Goal: Find specific page/section: Find specific page/section

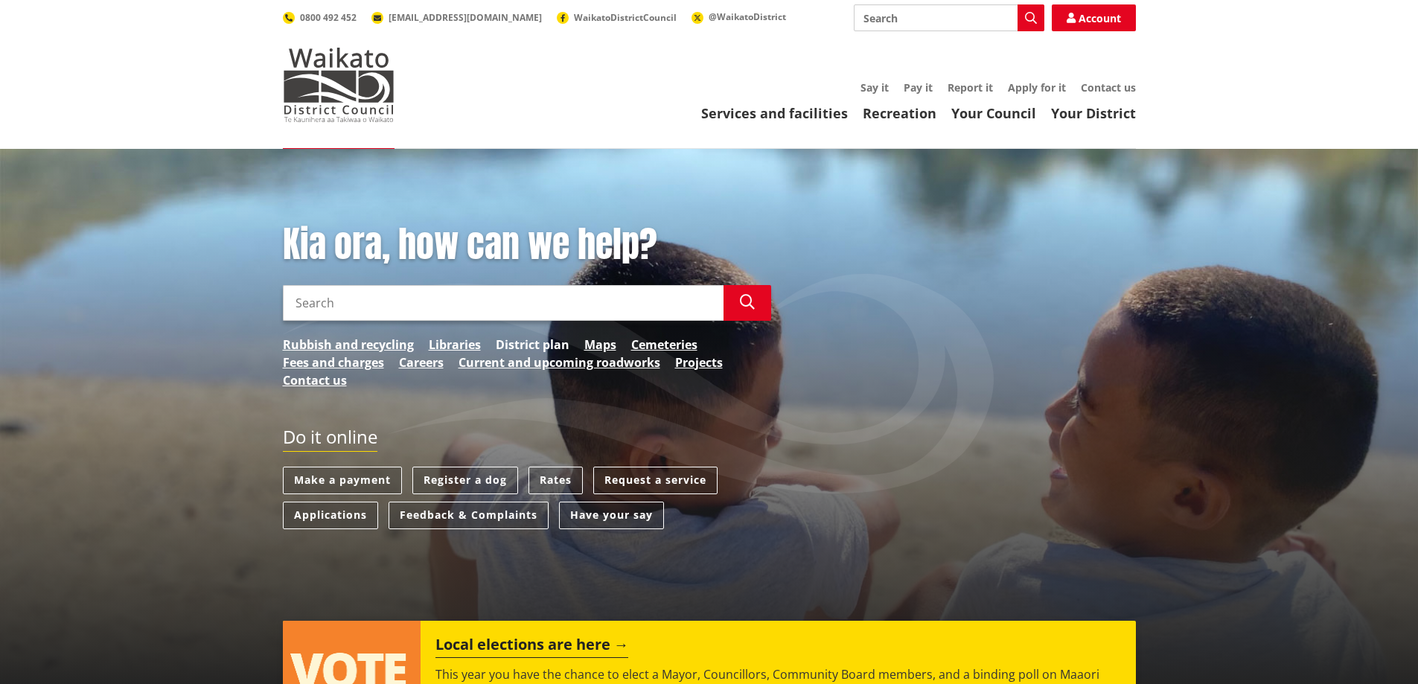
click at [562, 342] on link "District plan" at bounding box center [533, 345] width 74 height 18
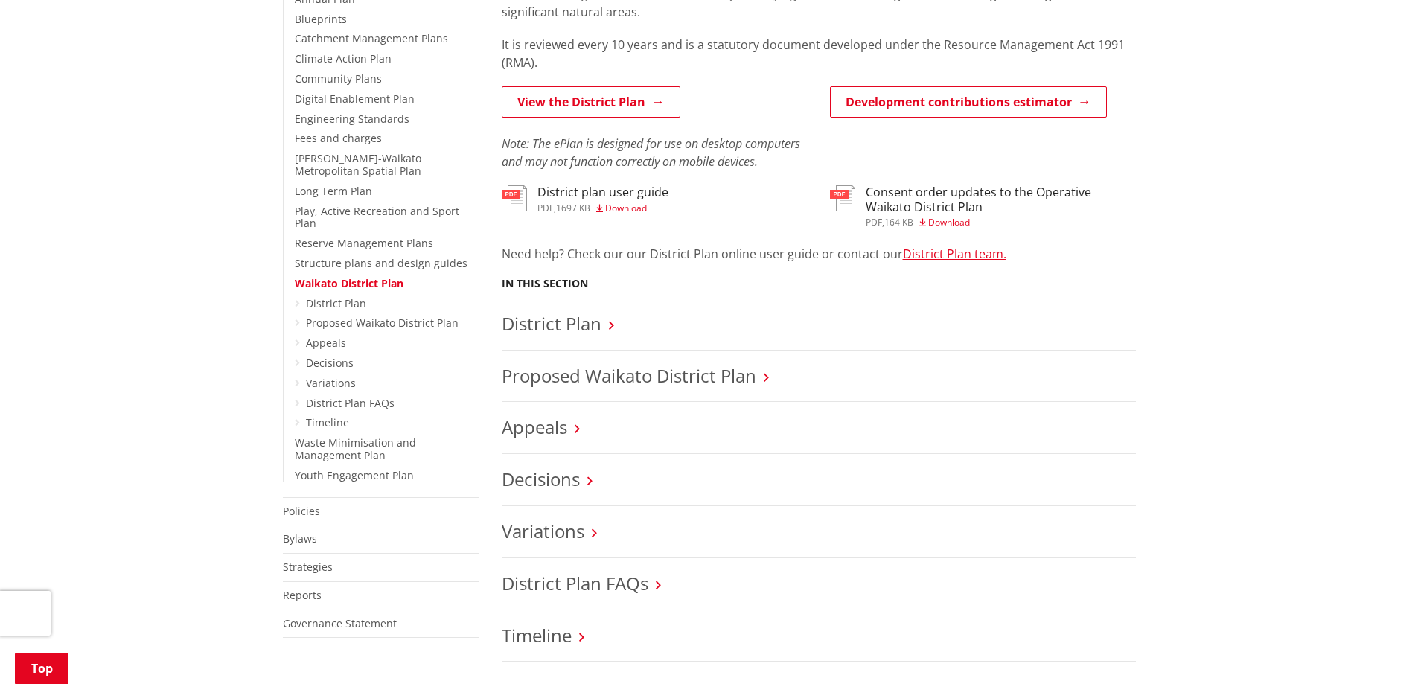
scroll to position [521, 0]
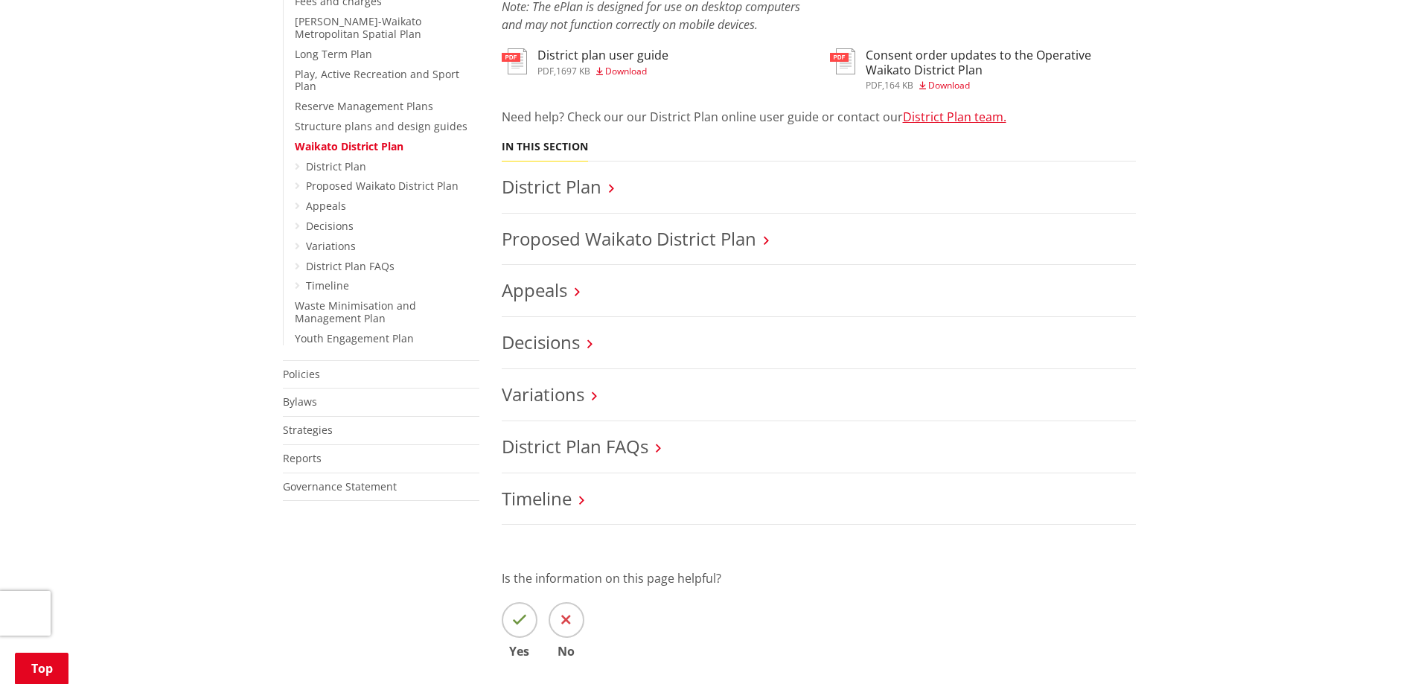
click at [604, 185] on h3 "District Plan" at bounding box center [819, 187] width 634 height 22
click at [612, 187] on icon at bounding box center [611, 188] width 5 height 13
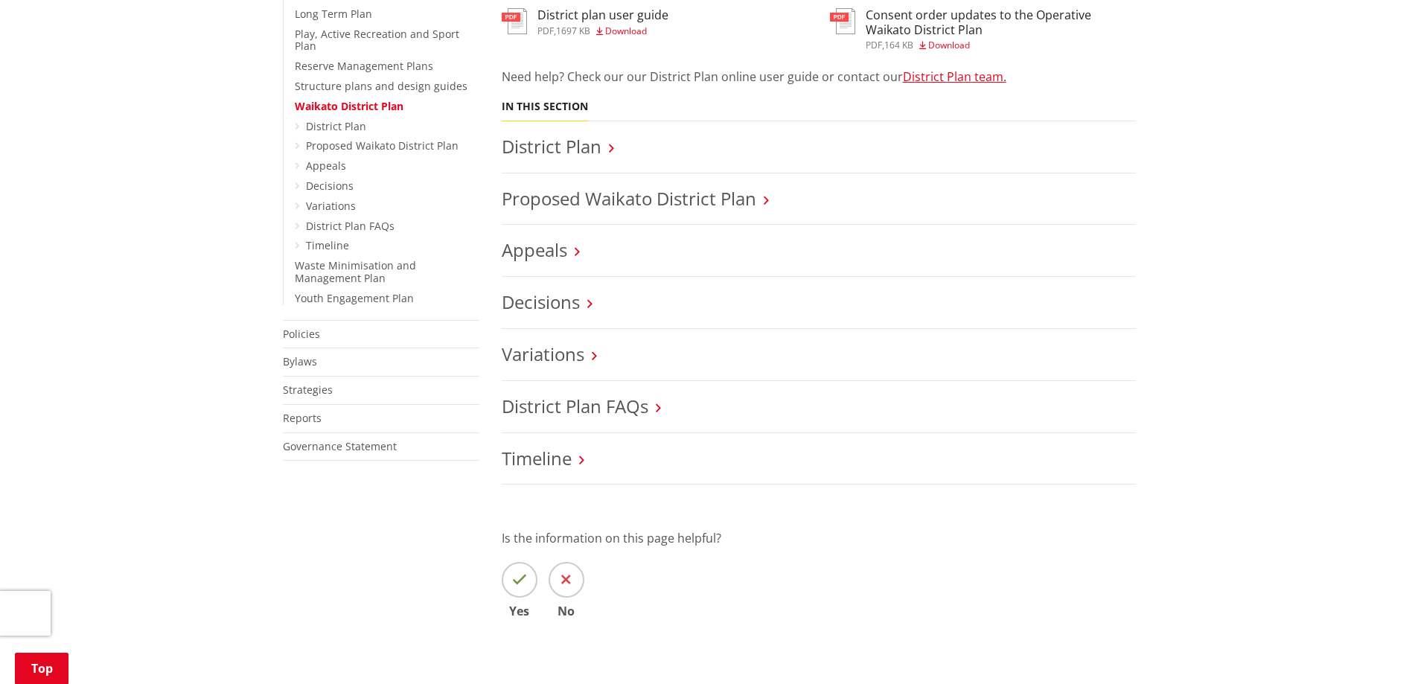
scroll to position [298, 0]
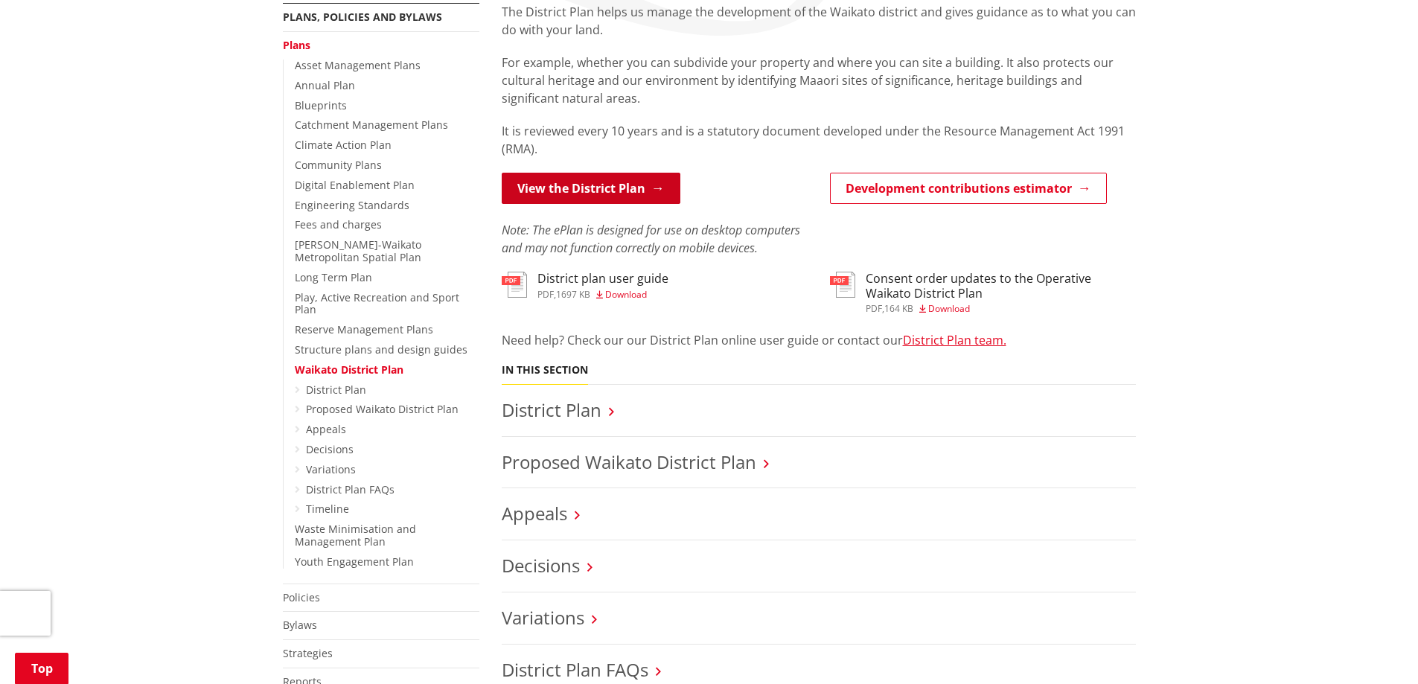
click at [614, 191] on link "View the District Plan" at bounding box center [591, 188] width 179 height 31
